Goal: Information Seeking & Learning: Check status

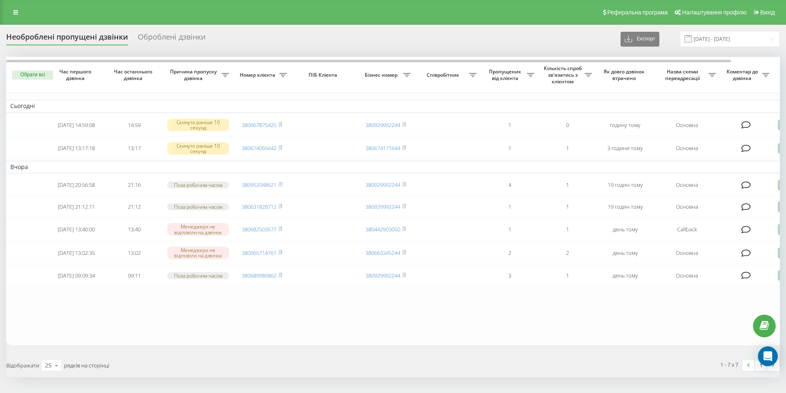
click at [282, 125] on icon at bounding box center [281, 124] width 4 height 5
drag, startPoint x: 346, startPoint y: 347, endPoint x: 262, endPoint y: 343, distance: 84.3
click at [262, 343] on table "Сьогодні 2025-09-19 14:59:08 14:59 Скинуто раніше 10 секунд 380667875425 380929…" at bounding box center [419, 201] width 826 height 288
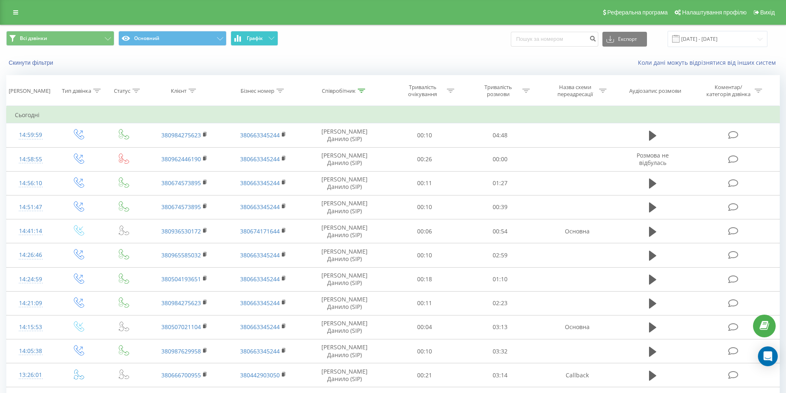
click at [267, 36] on button "Графік" at bounding box center [254, 38] width 47 height 15
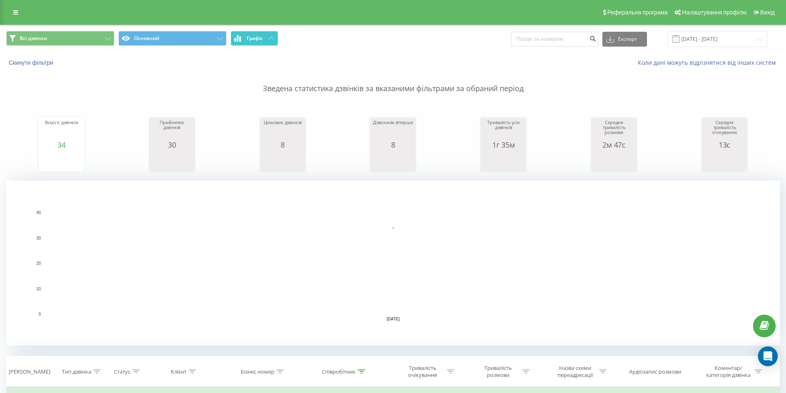
click at [268, 37] on button "Графік" at bounding box center [254, 38] width 47 height 15
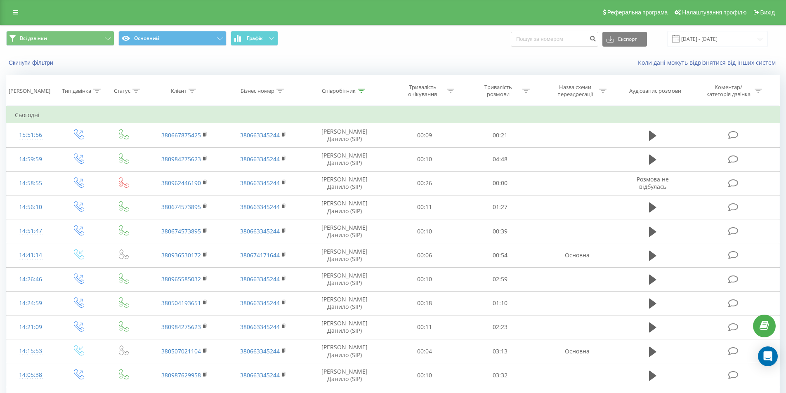
click at [257, 28] on div "Всі дзвінки Основний Графік Експорт .csv .xls .xlsx [DATE] - [DATE]" at bounding box center [392, 39] width 785 height 28
click at [258, 38] on span "Графік" at bounding box center [255, 38] width 16 height 6
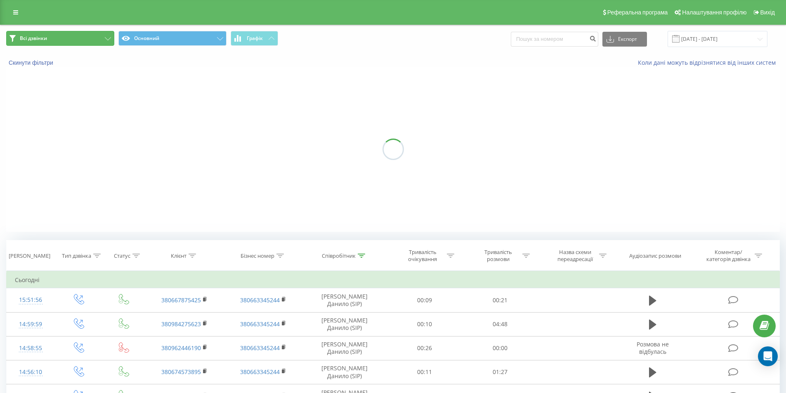
click at [106, 42] on button "Всі дзвінки" at bounding box center [60, 38] width 108 height 15
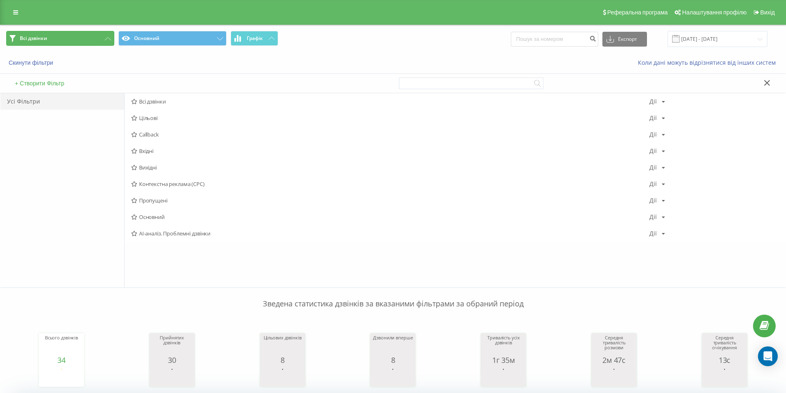
click at [98, 36] on button "Всі дзвінки" at bounding box center [60, 38] width 108 height 15
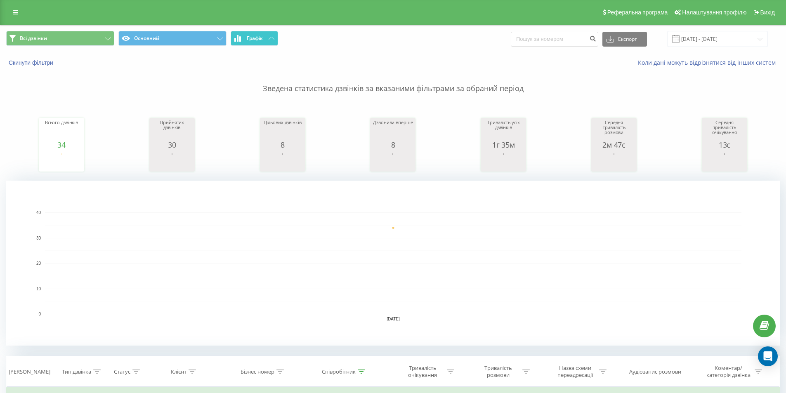
click at [261, 39] on span "Графік" at bounding box center [255, 38] width 16 height 6
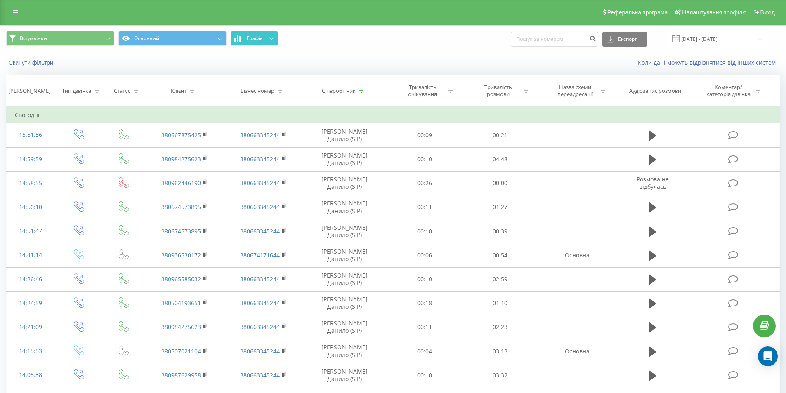
click at [261, 39] on span "Графік" at bounding box center [255, 38] width 16 height 6
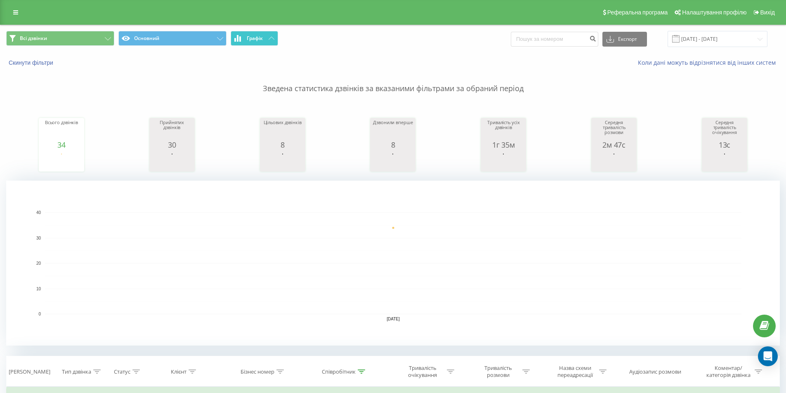
click at [262, 40] on span "Графік" at bounding box center [255, 38] width 16 height 6
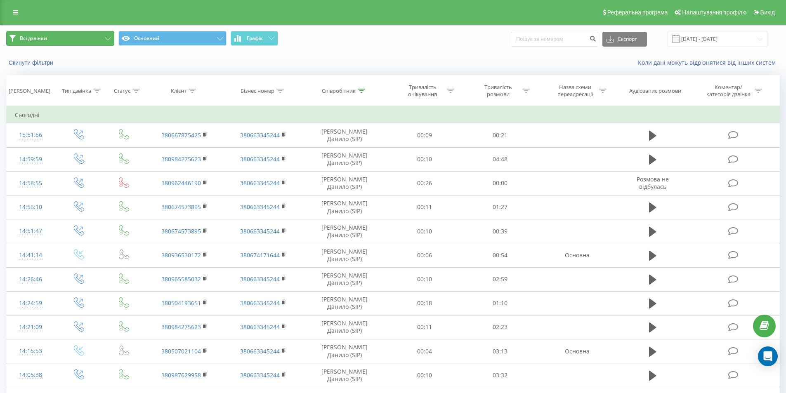
click at [103, 37] on button "Всі дзвінки" at bounding box center [60, 38] width 108 height 15
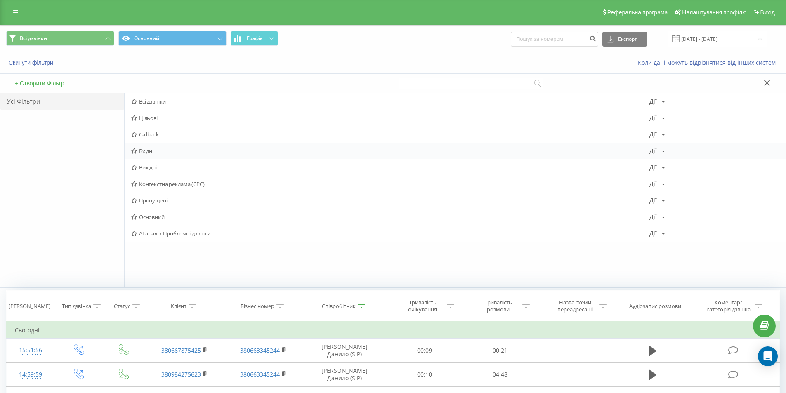
click at [177, 153] on span "Вхідні" at bounding box center [390, 151] width 518 height 6
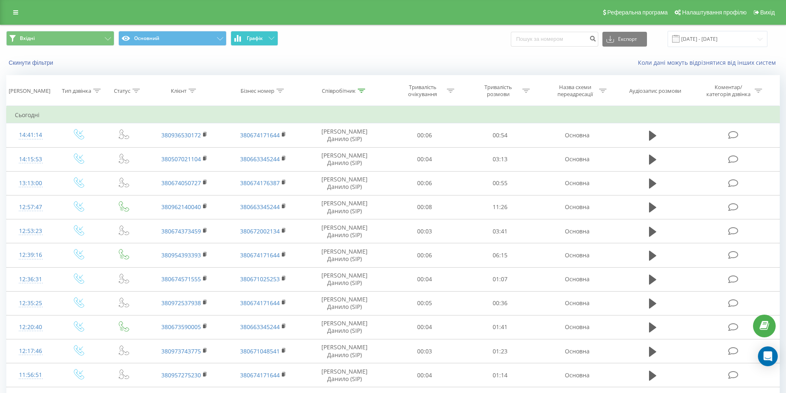
click at [268, 40] on button "Графік" at bounding box center [254, 38] width 47 height 15
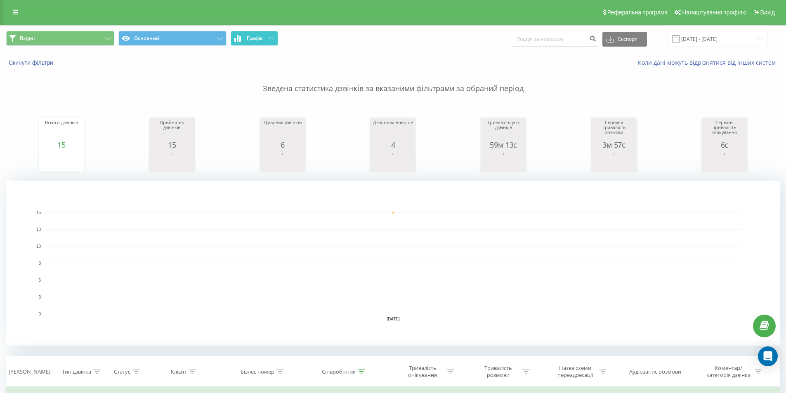
click at [263, 40] on span "Графік" at bounding box center [255, 38] width 16 height 6
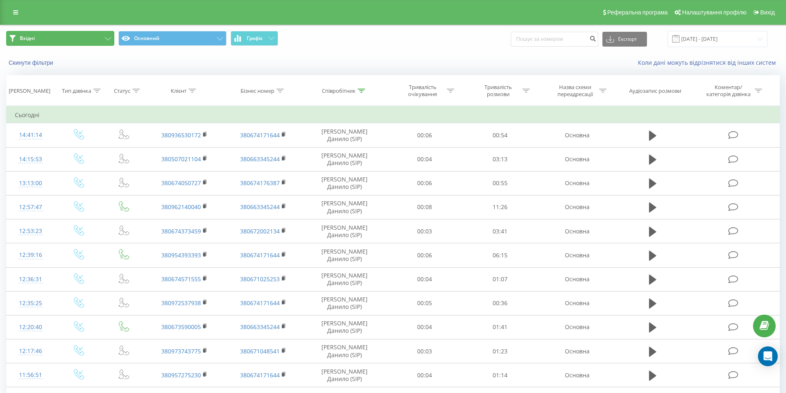
click at [94, 34] on button "Вхідні" at bounding box center [60, 38] width 108 height 15
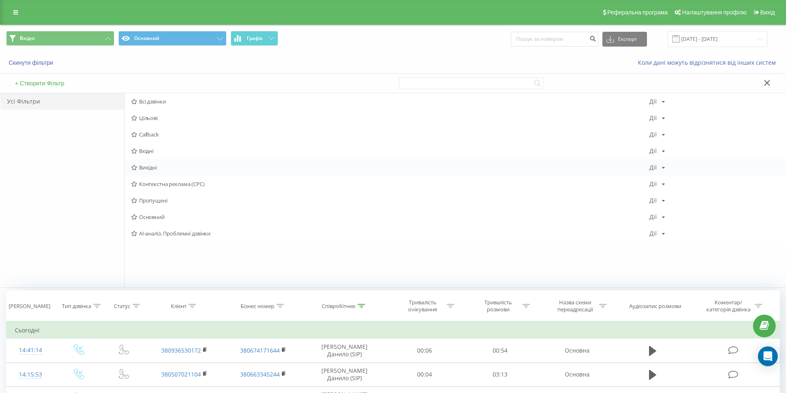
click at [172, 167] on span "Вихідні" at bounding box center [390, 168] width 518 height 6
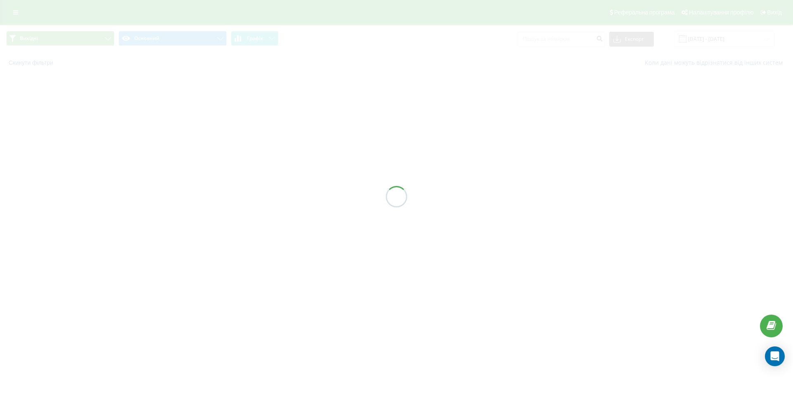
drag, startPoint x: 172, startPoint y: 167, endPoint x: 296, endPoint y: 45, distance: 174.0
click at [299, 47] on div "Вихідні Основний Графік Експорт .csv .xls .xlsx [DATE] - [DATE] Скинути фільтри…" at bounding box center [396, 49] width 793 height 48
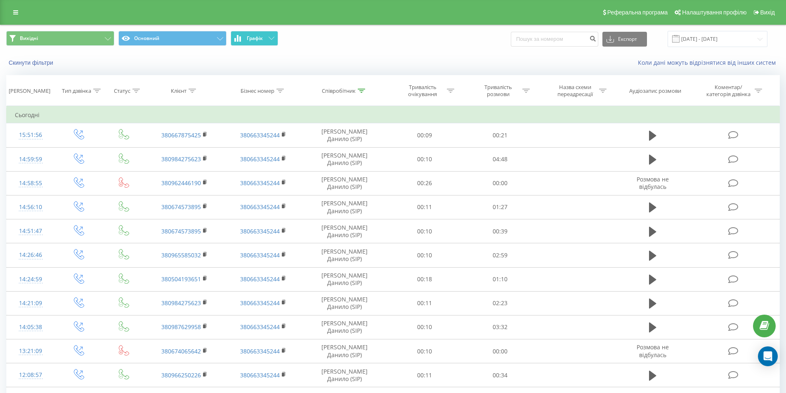
click at [261, 40] on span "Графік" at bounding box center [255, 38] width 16 height 6
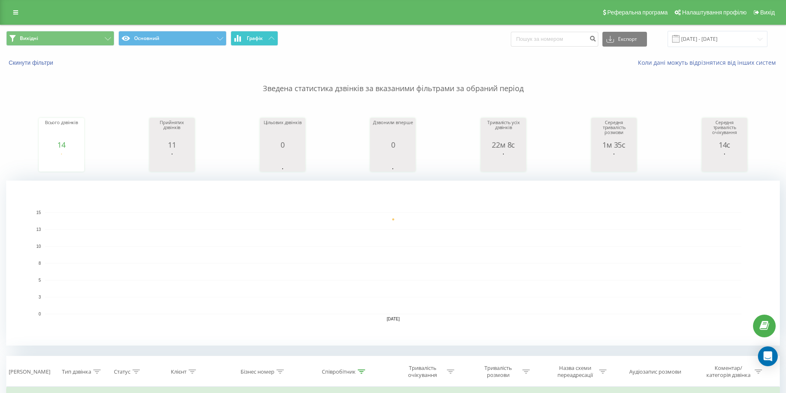
click at [271, 39] on icon at bounding box center [272, 38] width 6 height 3
